Goal: Find specific page/section: Find specific page/section

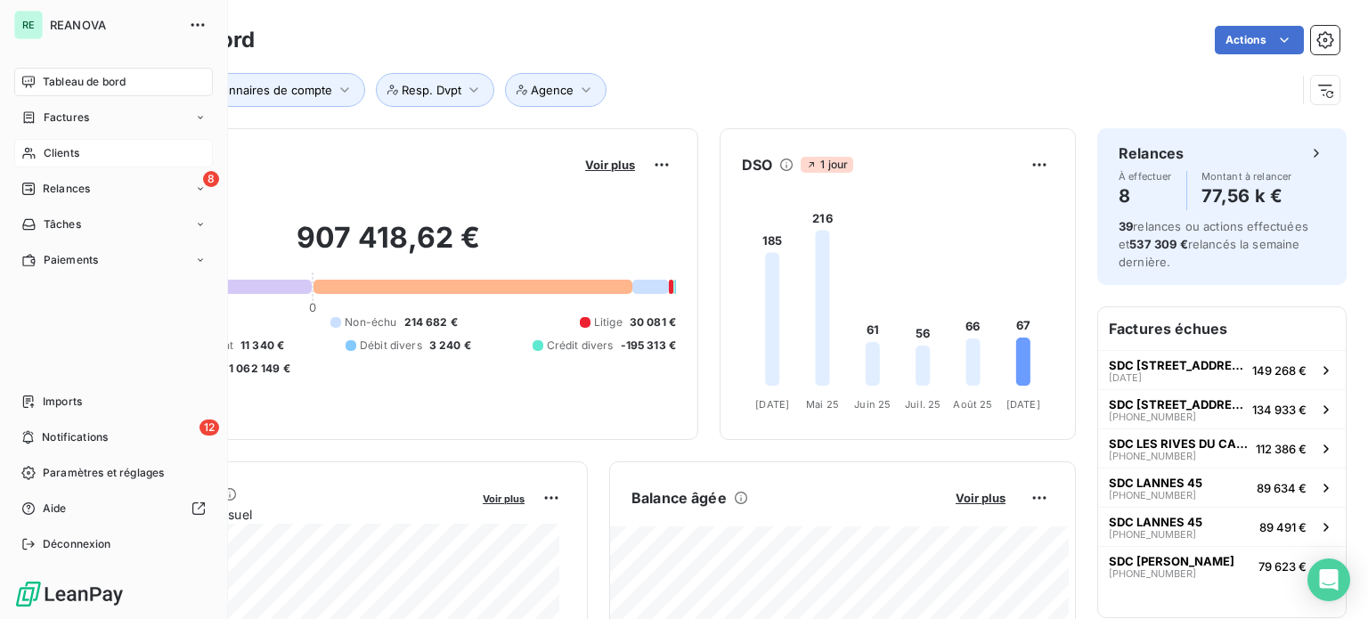
click at [66, 152] on span "Clients" at bounding box center [62, 153] width 36 height 16
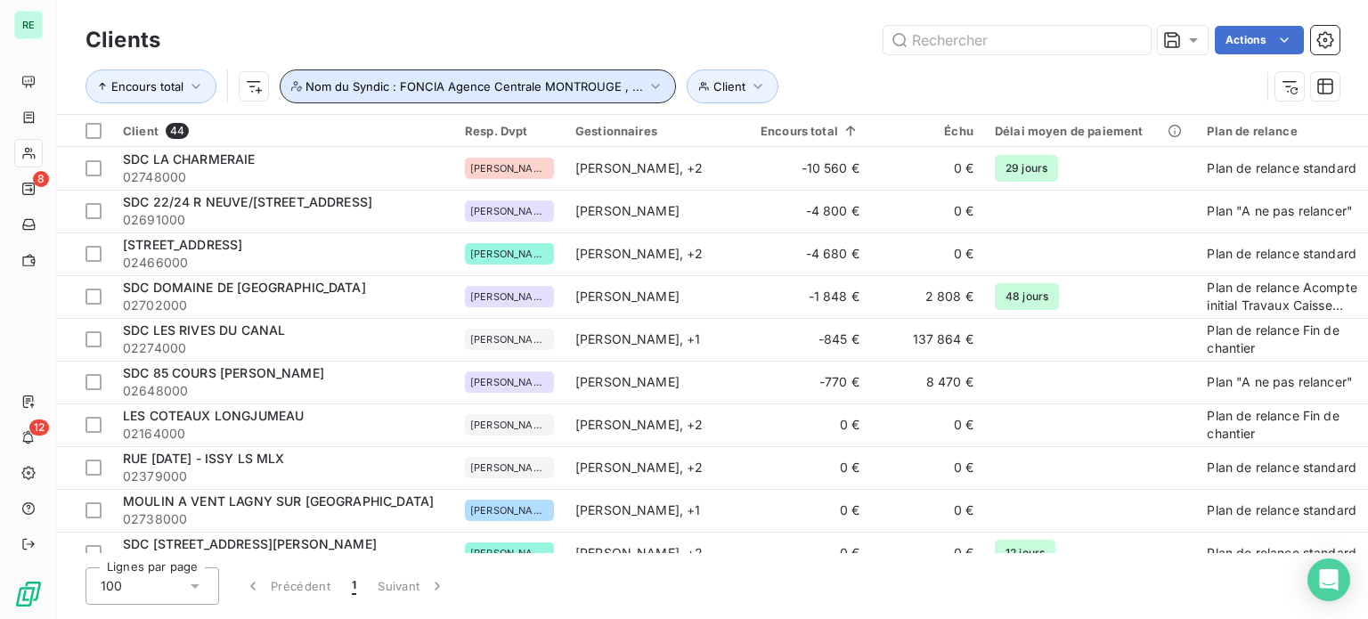
click at [631, 81] on span "Nom du Syndic : FONCIA Agence Centrale MONTROUGE , ..." at bounding box center [473, 86] width 337 height 14
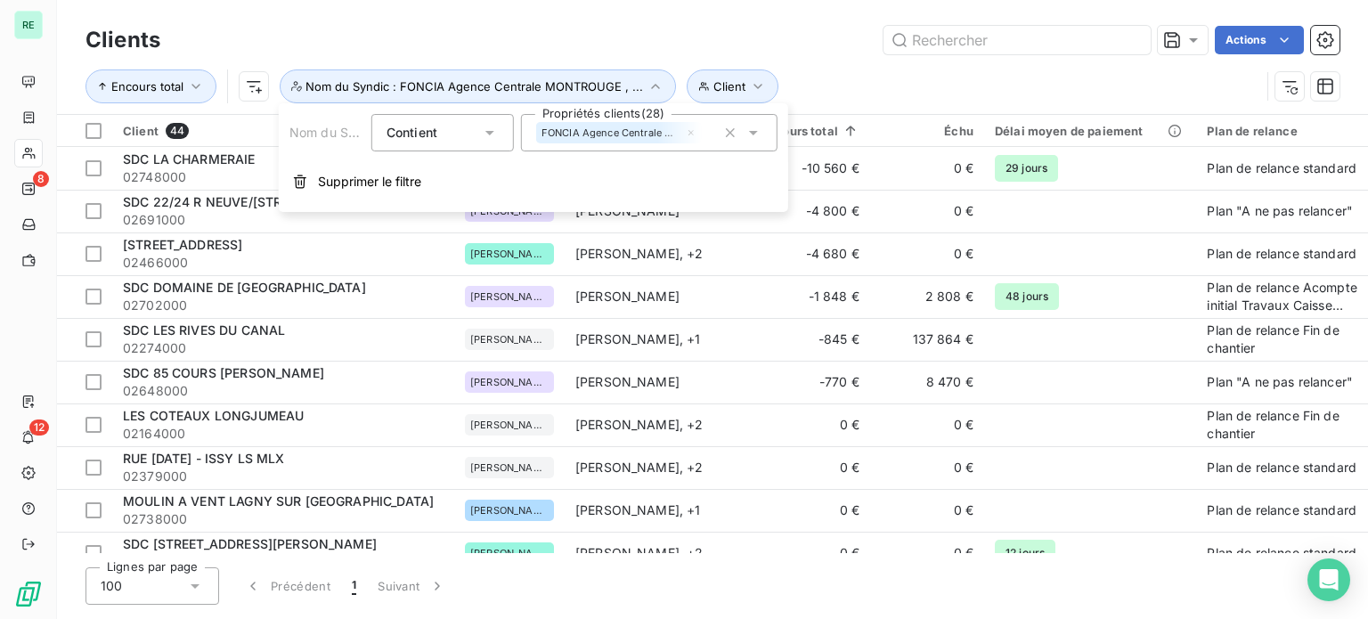
click at [732, 135] on icon "button" at bounding box center [730, 133] width 18 height 18
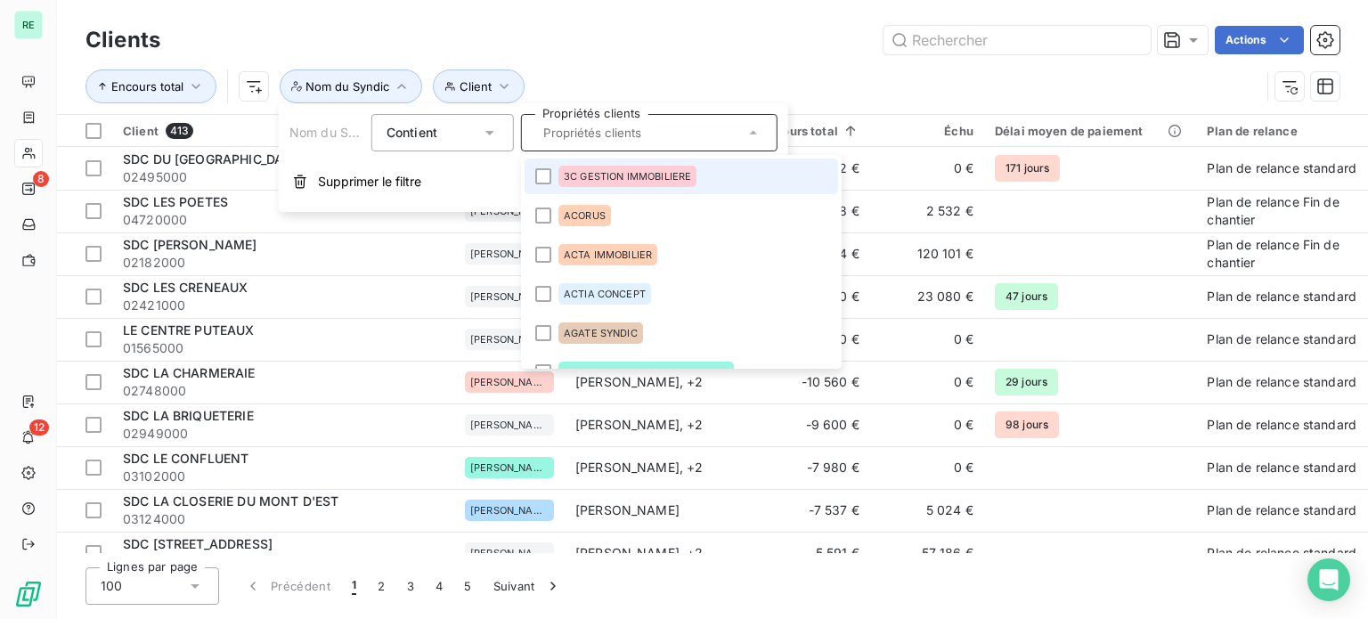
click at [577, 16] on div "Clients Actions Encours total Client Nom du Syndic" at bounding box center [712, 57] width 1311 height 114
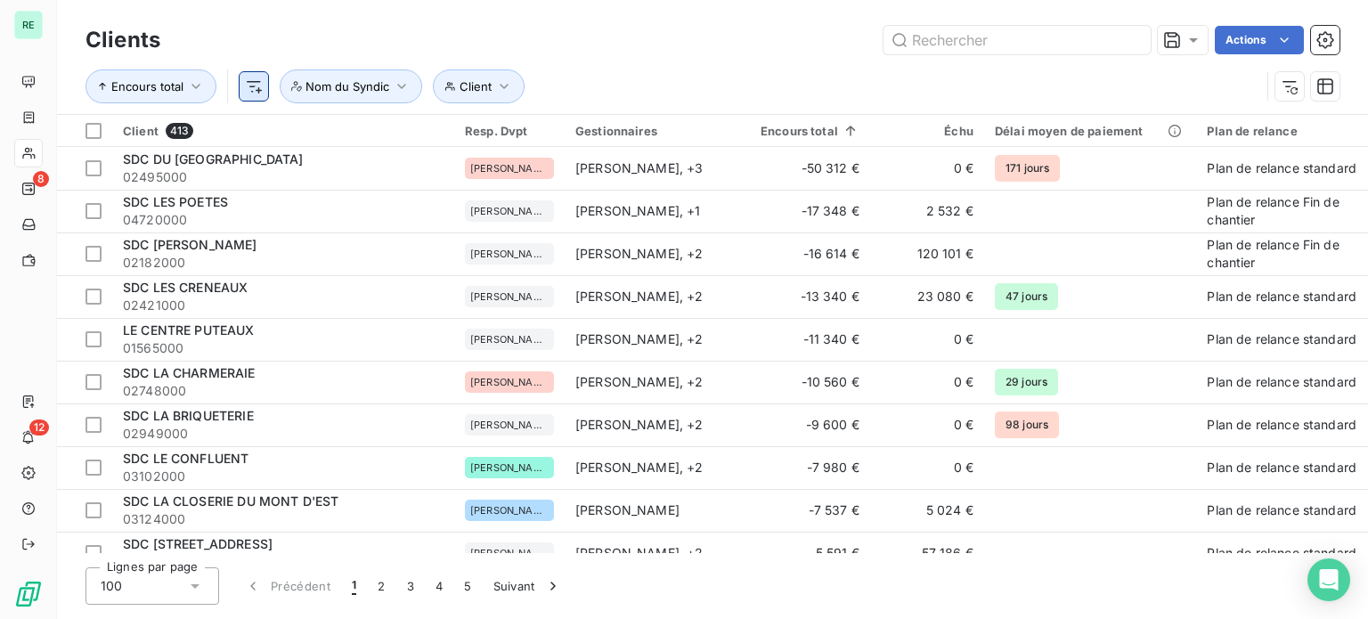
click at [246, 82] on html "RE 8 12 Clients Actions Encours total Client Nom du Syndic Client 413 Resp. Dvp…" at bounding box center [684, 309] width 1368 height 619
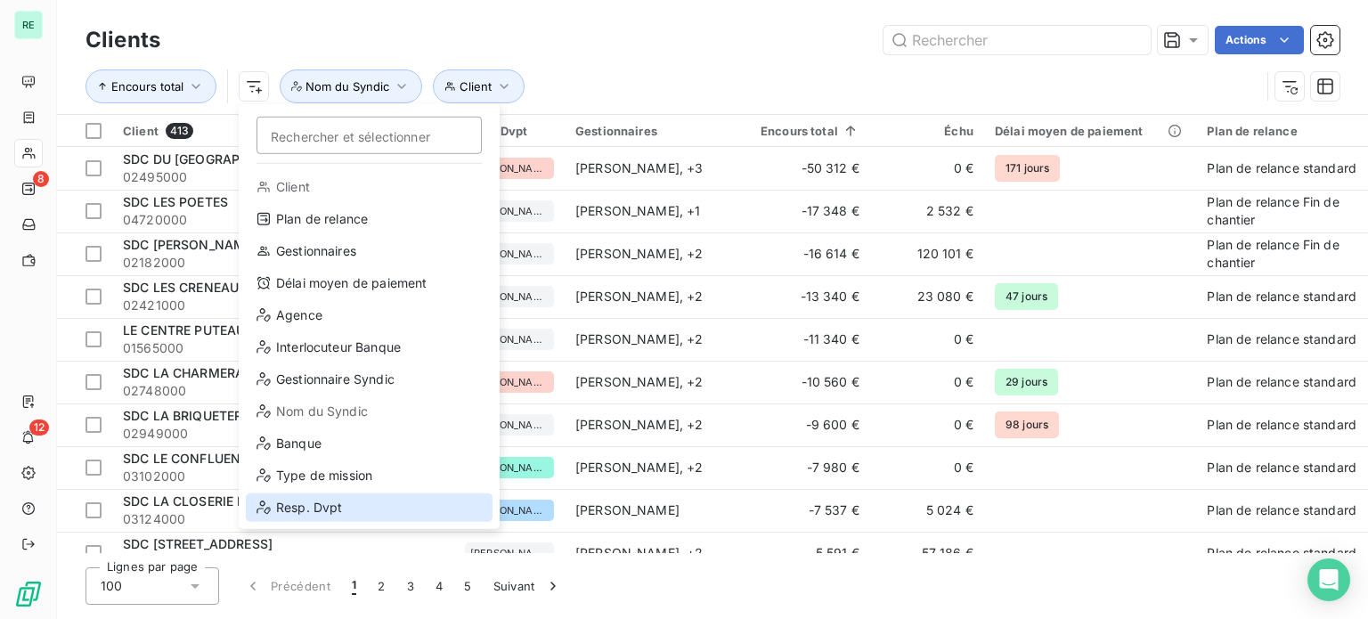
click at [329, 501] on div "Resp. Dvpt" at bounding box center [369, 507] width 247 height 28
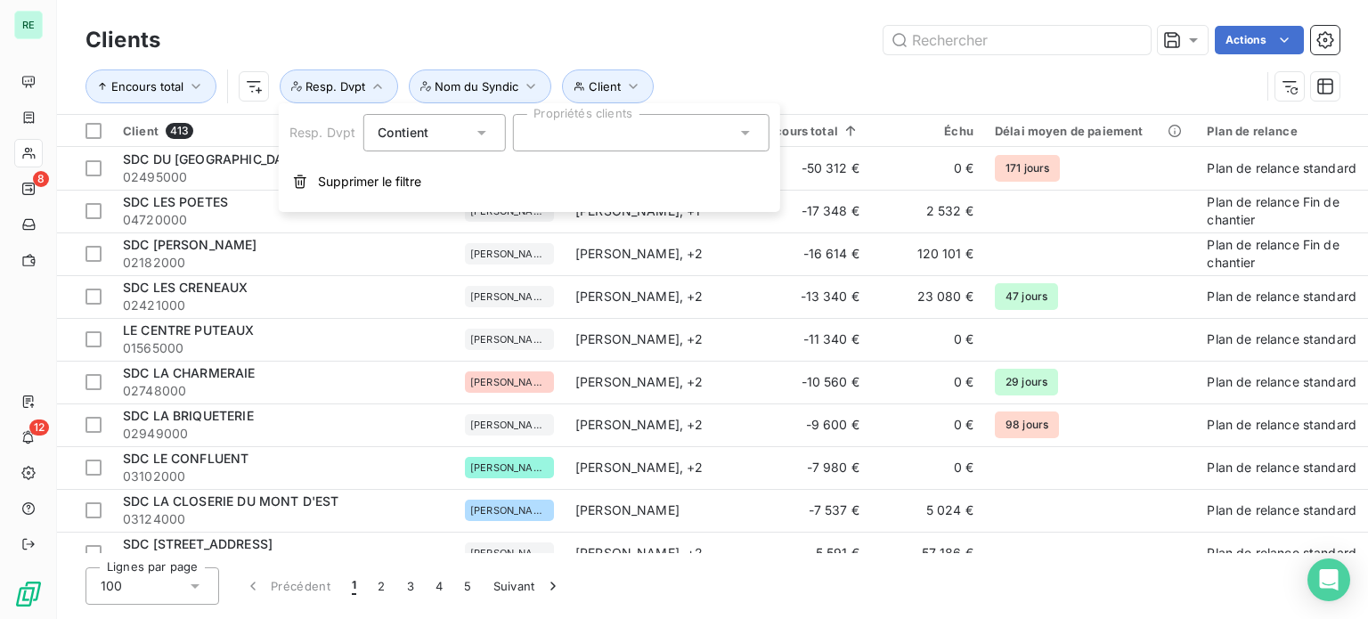
click at [576, 134] on div at bounding box center [640, 132] width 256 height 37
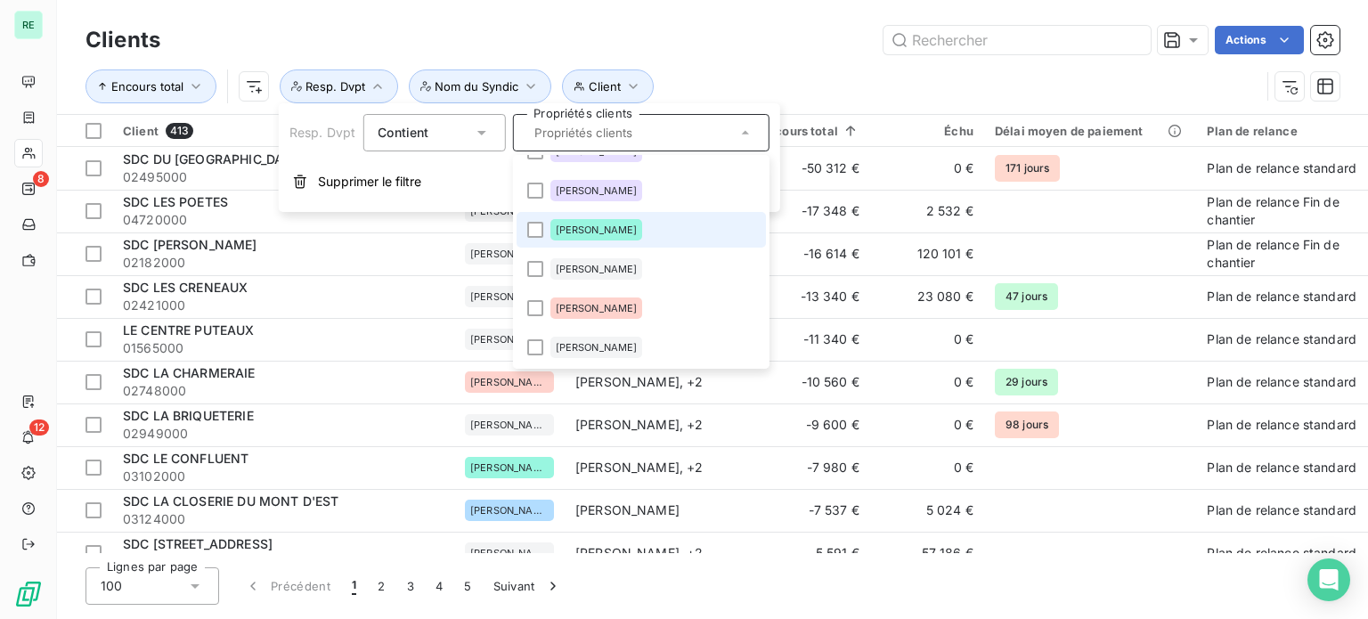
scroll to position [132, 0]
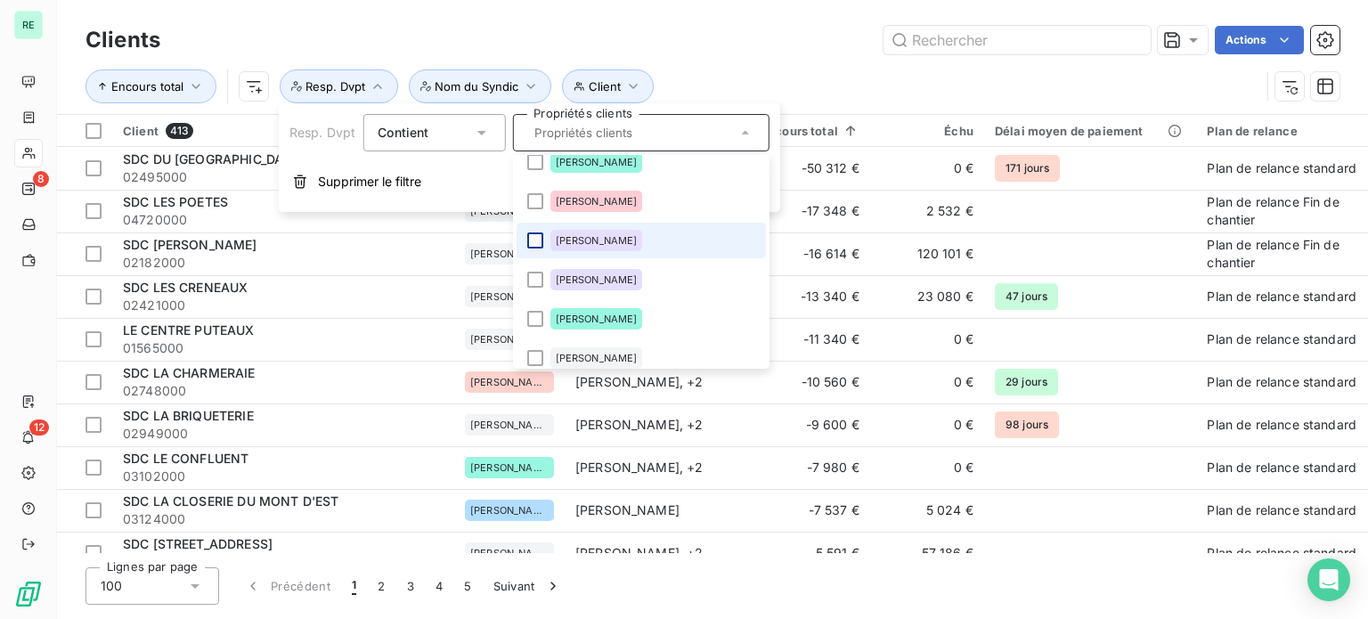
click at [536, 238] on div at bounding box center [534, 240] width 16 height 16
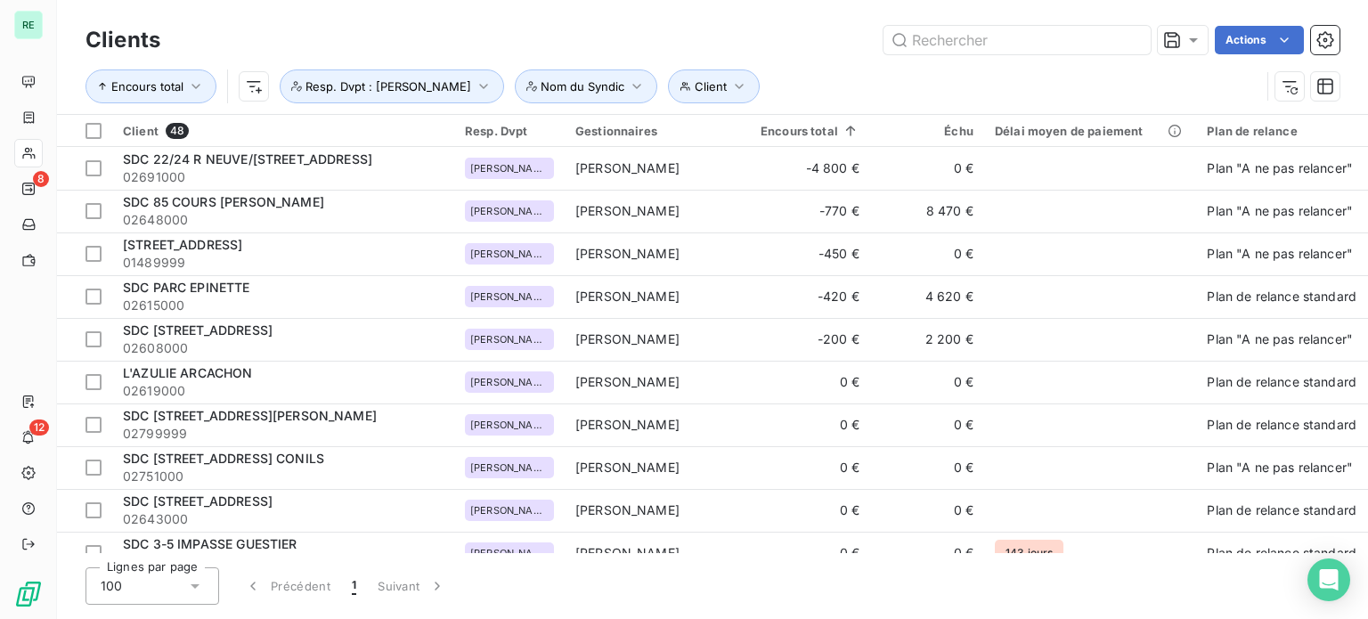
click at [625, 13] on div "Clients Actions Encours total Client Nom du Syndic Resp. Dvpt : [PERSON_NAME]" at bounding box center [712, 57] width 1311 height 114
click at [826, 128] on icon at bounding box center [825, 131] width 9 height 10
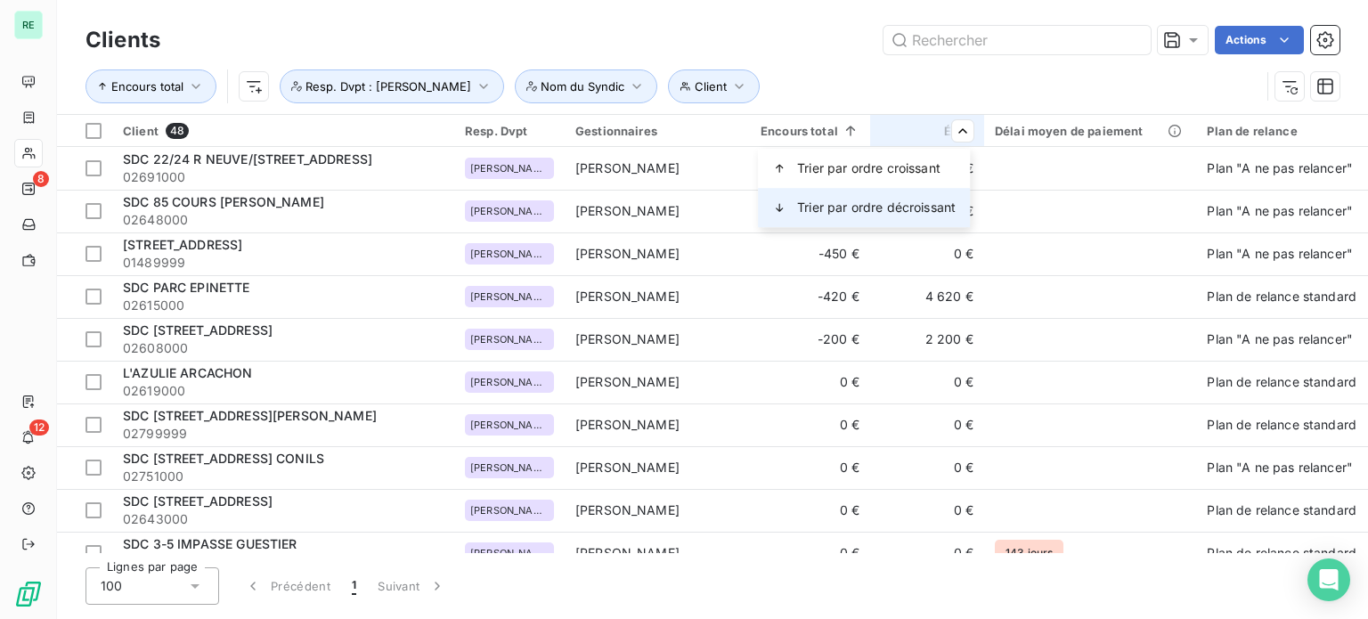
click at [914, 208] on span "Trier par ordre décroissant" at bounding box center [876, 208] width 158 height 18
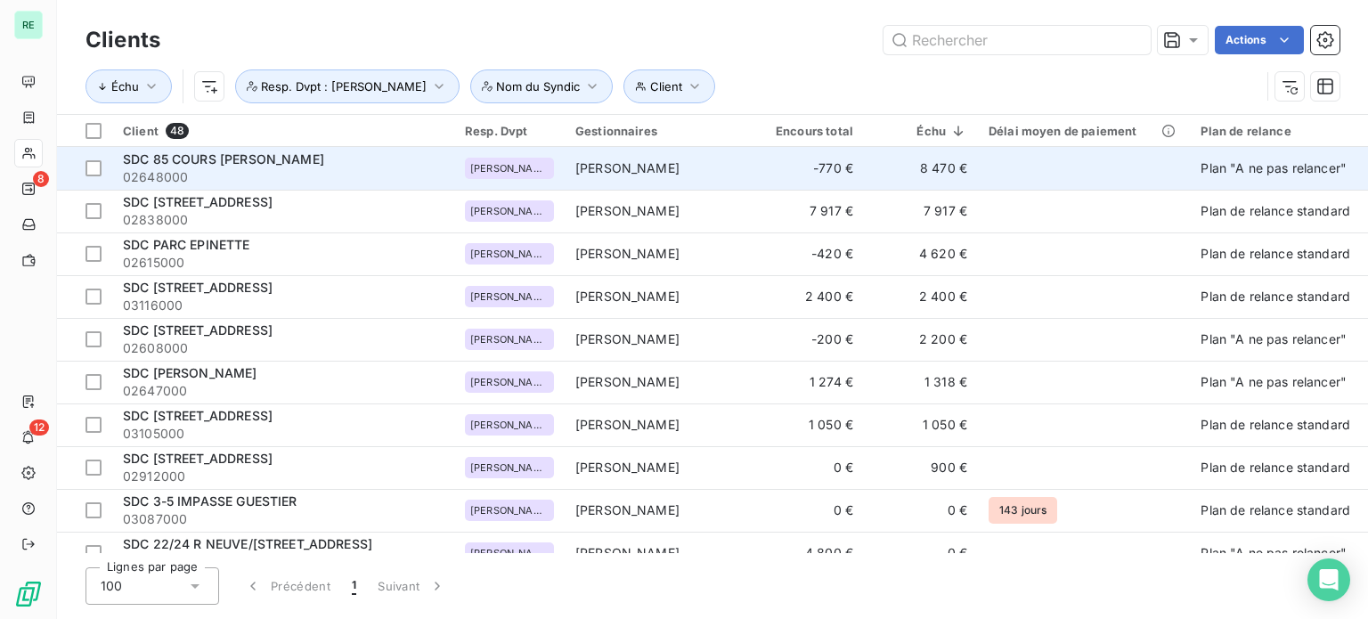
click at [904, 172] on td "8 470 €" at bounding box center [921, 168] width 114 height 43
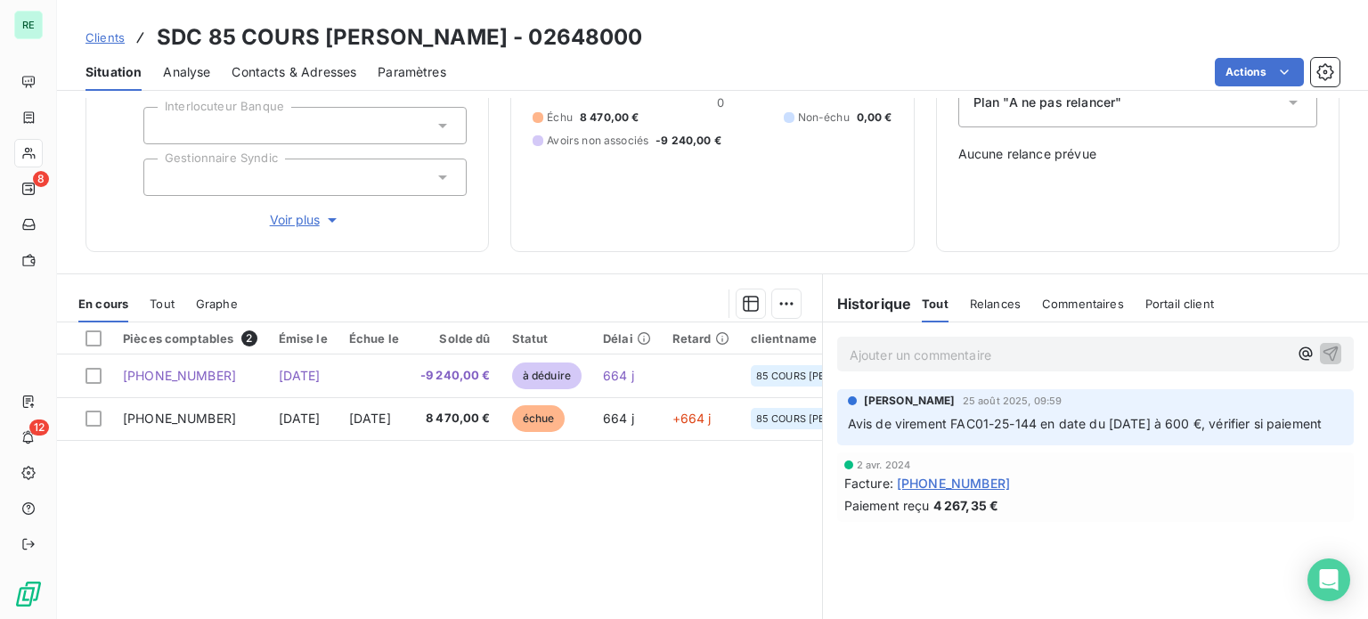
scroll to position [89, 0]
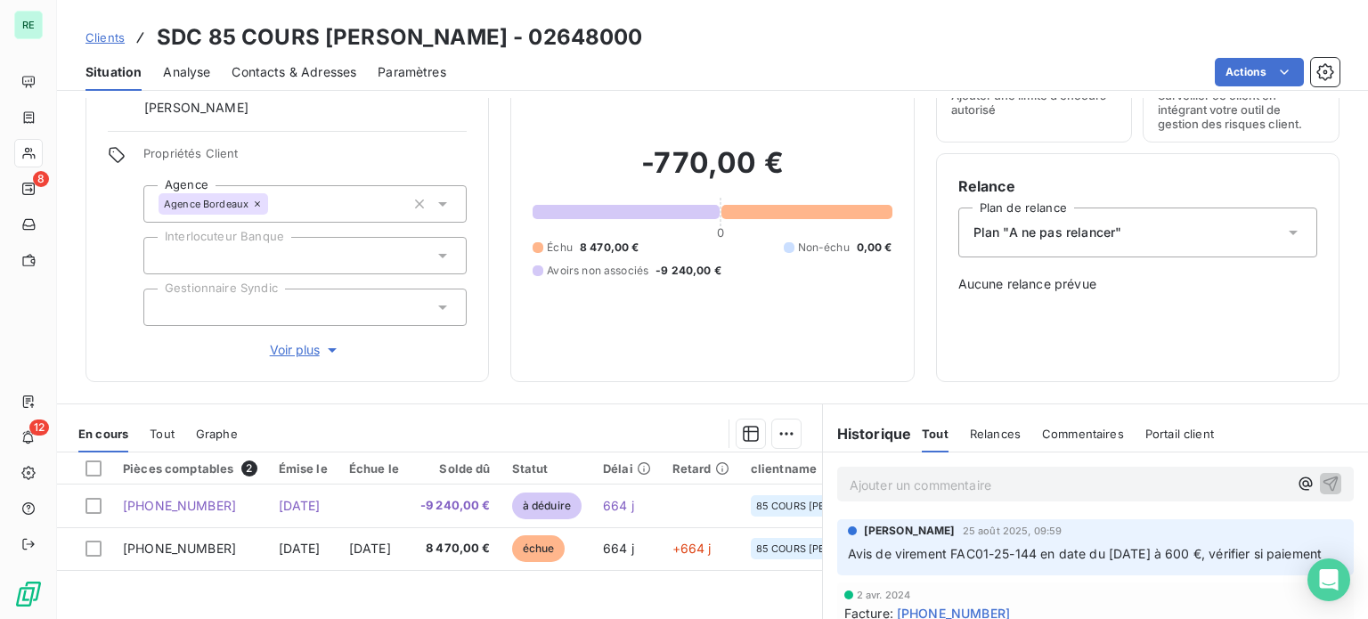
click at [111, 39] on span "Clients" at bounding box center [104, 37] width 39 height 14
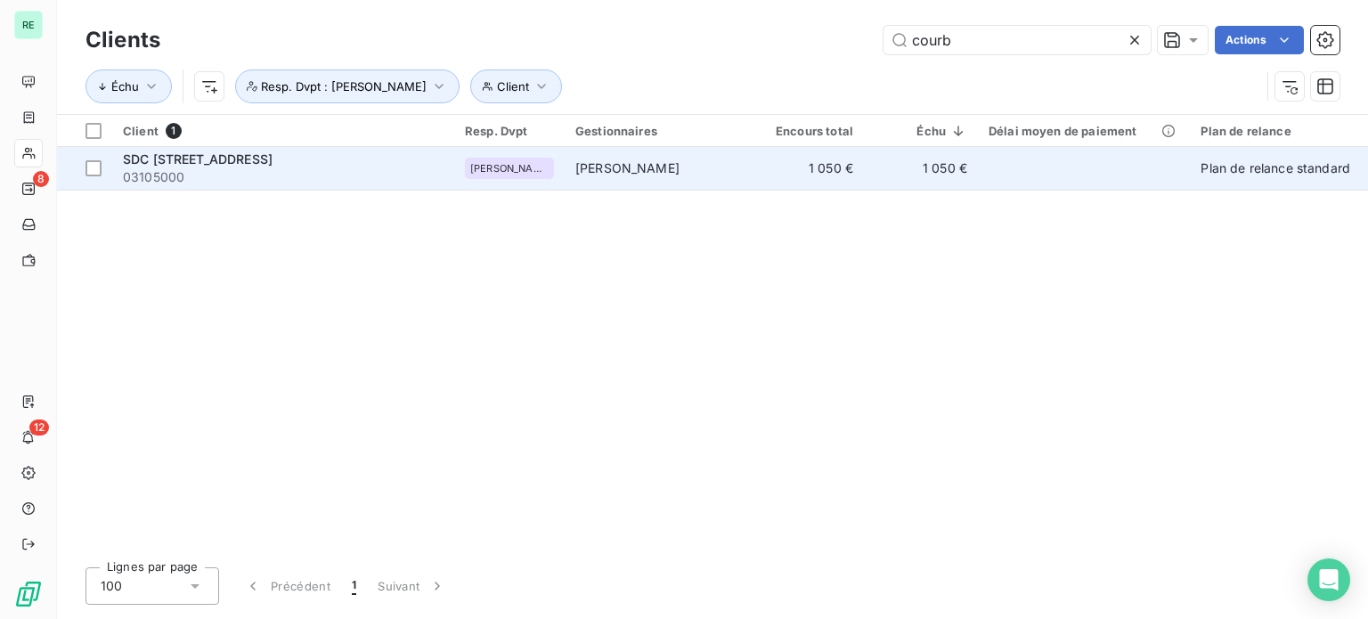
type input "courb"
click at [605, 174] on span "[PERSON_NAME]" at bounding box center [627, 167] width 104 height 15
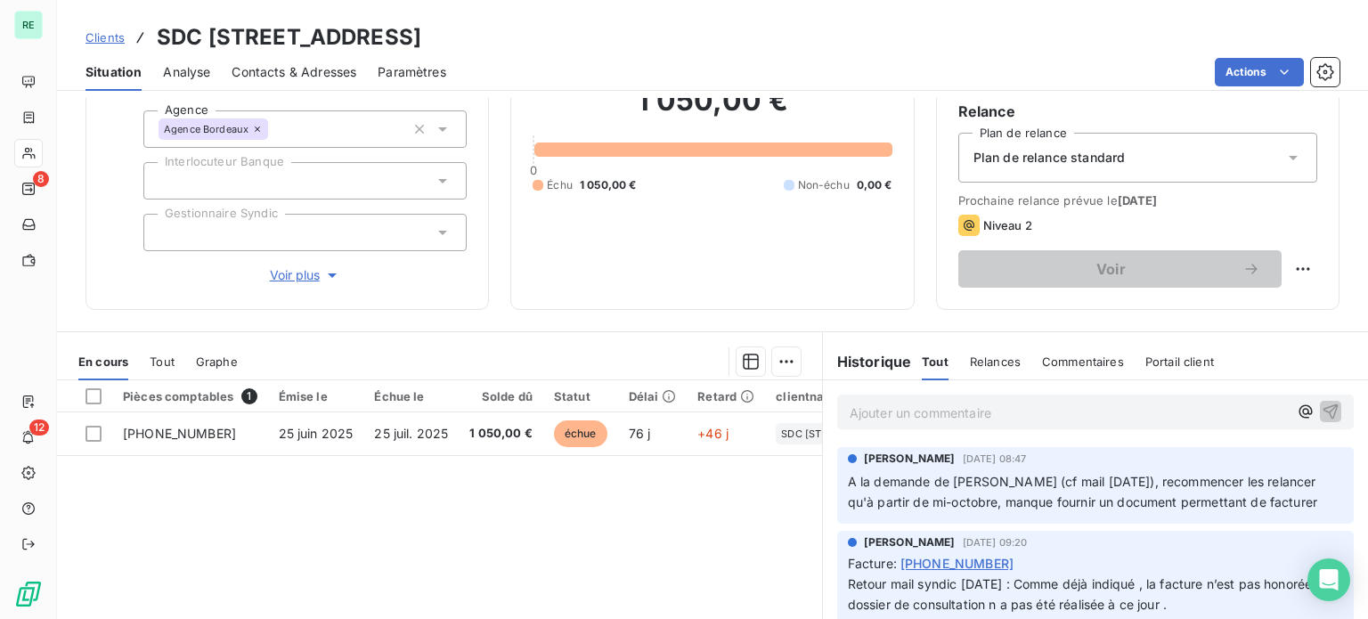
scroll to position [89, 0]
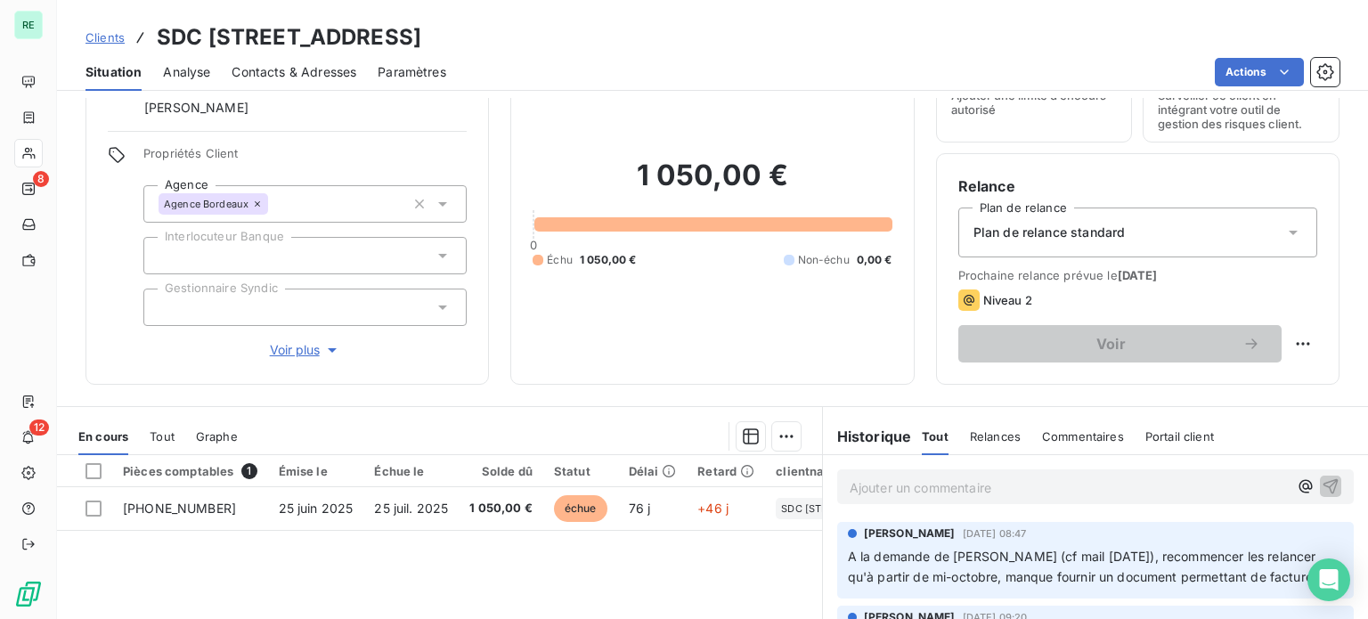
click at [108, 35] on span "Clients" at bounding box center [104, 37] width 39 height 14
